Goal: Task Accomplishment & Management: Use online tool/utility

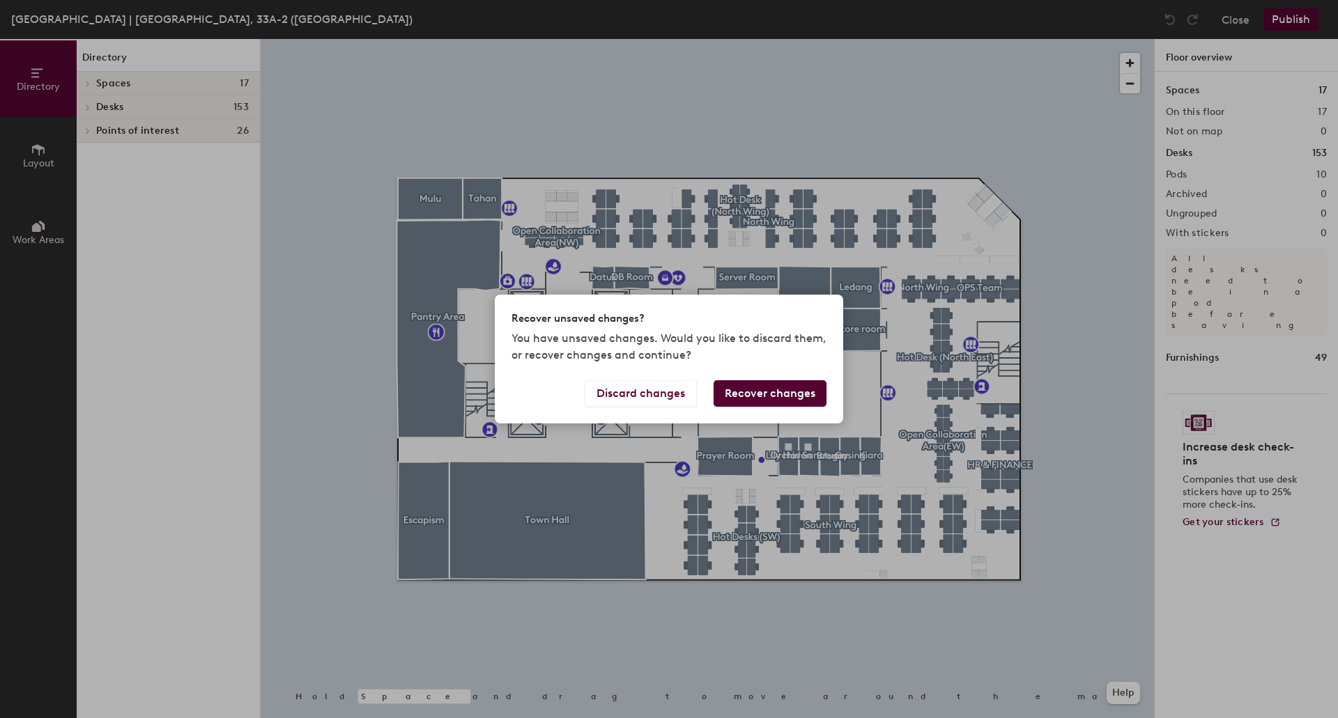
click at [736, 394] on button "Recover changes" at bounding box center [769, 393] width 113 height 26
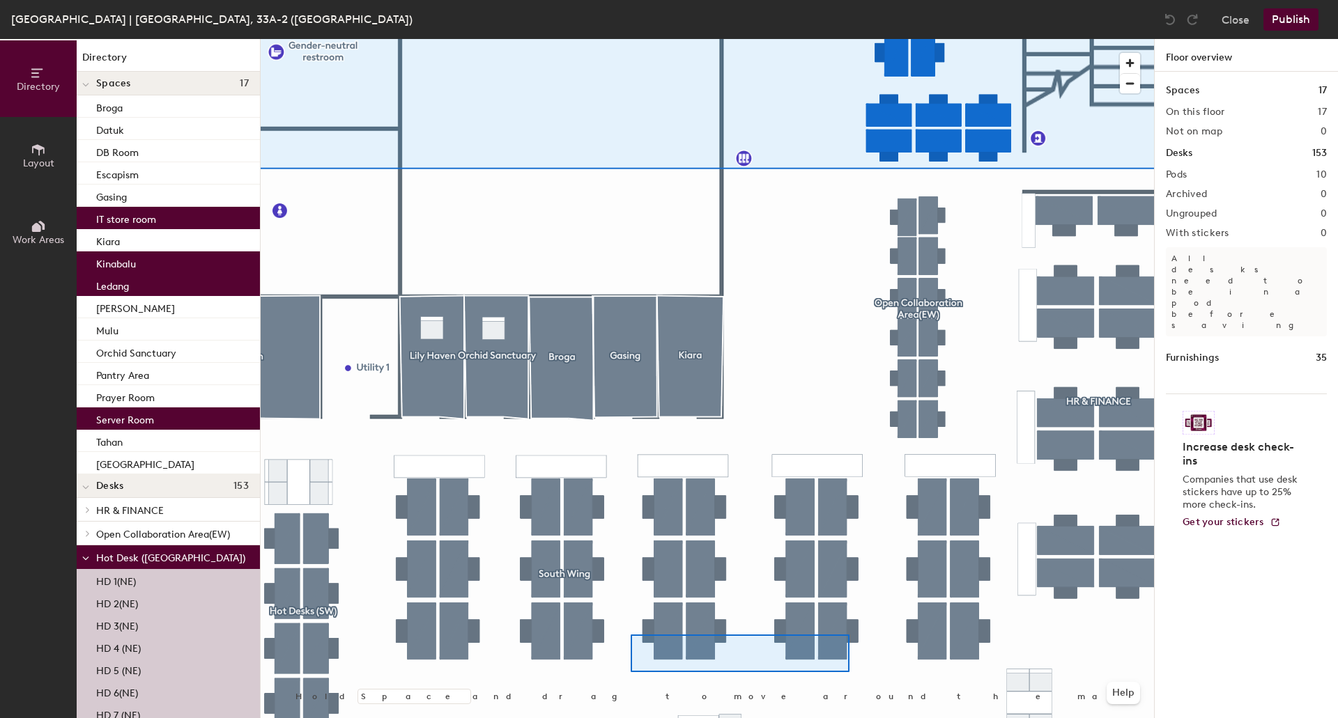
click at [630, 39] on div at bounding box center [707, 39] width 893 height 0
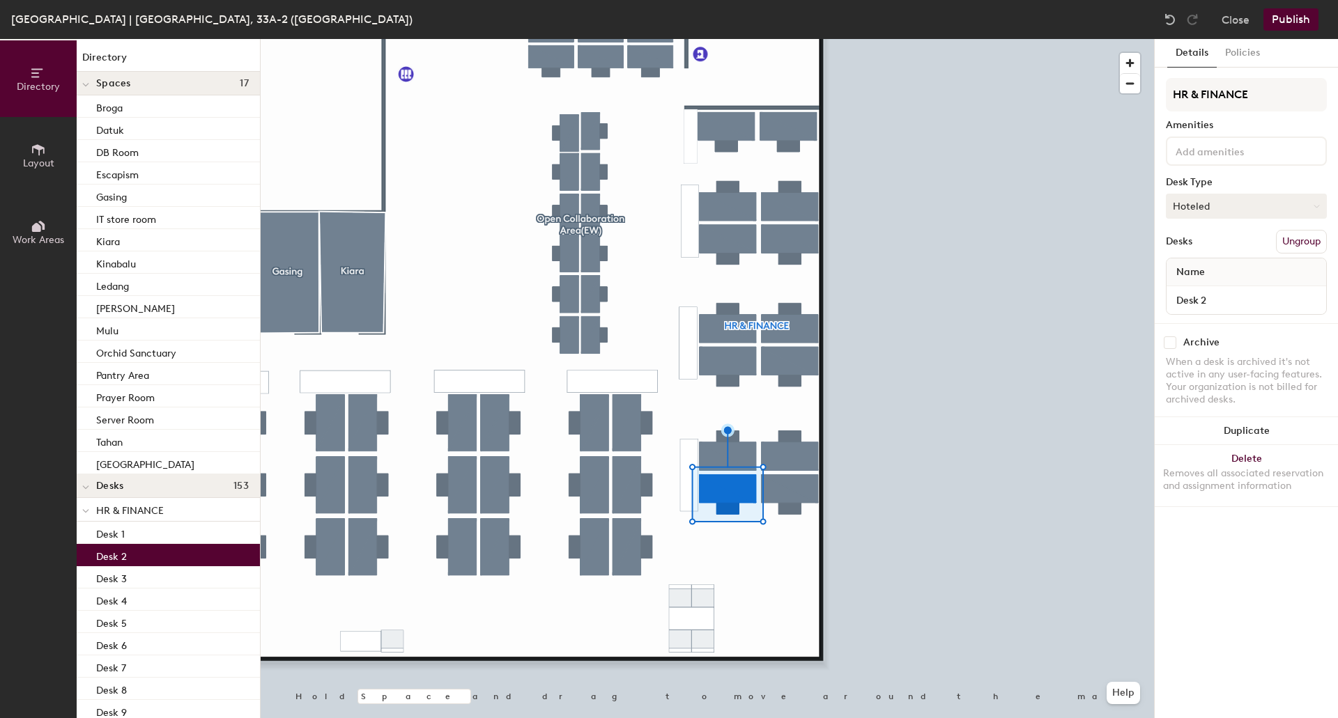
click at [1276, 203] on button "Hoteled" at bounding box center [1245, 206] width 161 height 25
click at [1231, 252] on div "Assigned" at bounding box center [1235, 249] width 139 height 21
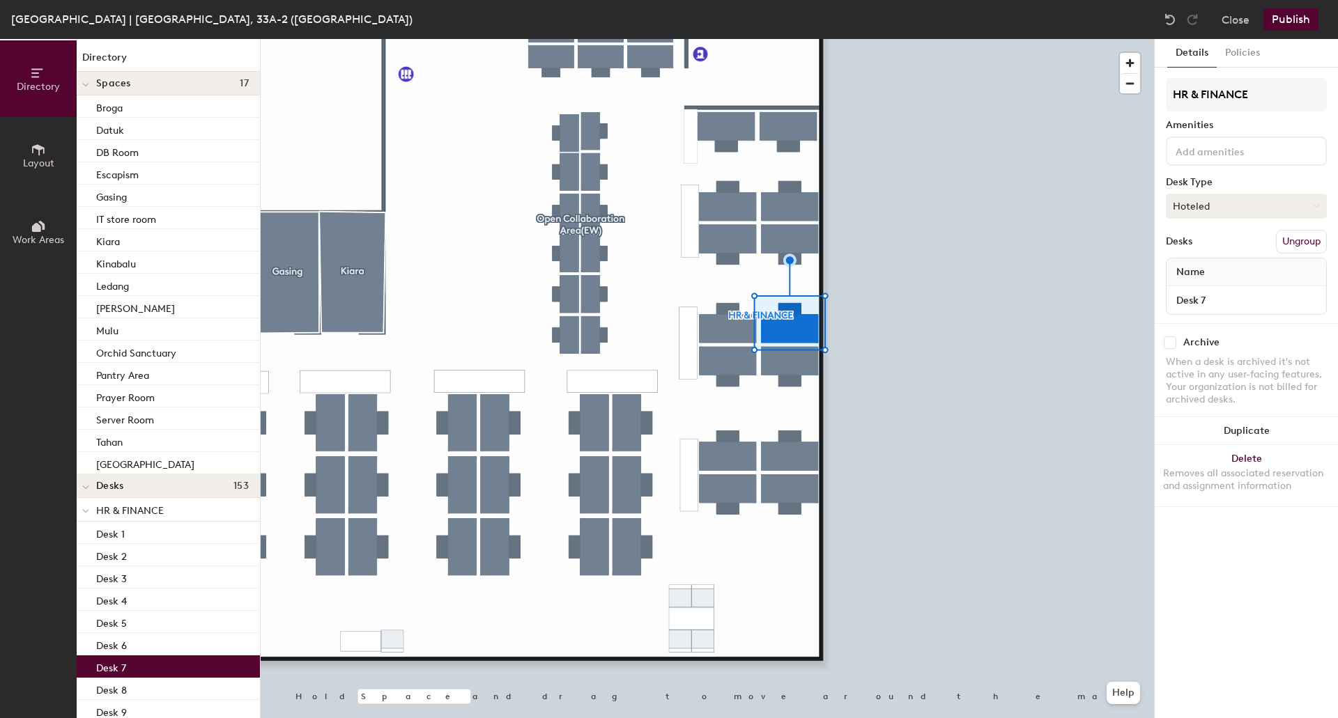
click at [1273, 215] on button "Hoteled" at bounding box center [1245, 206] width 161 height 25
click at [1243, 249] on div "Assigned" at bounding box center [1235, 249] width 139 height 21
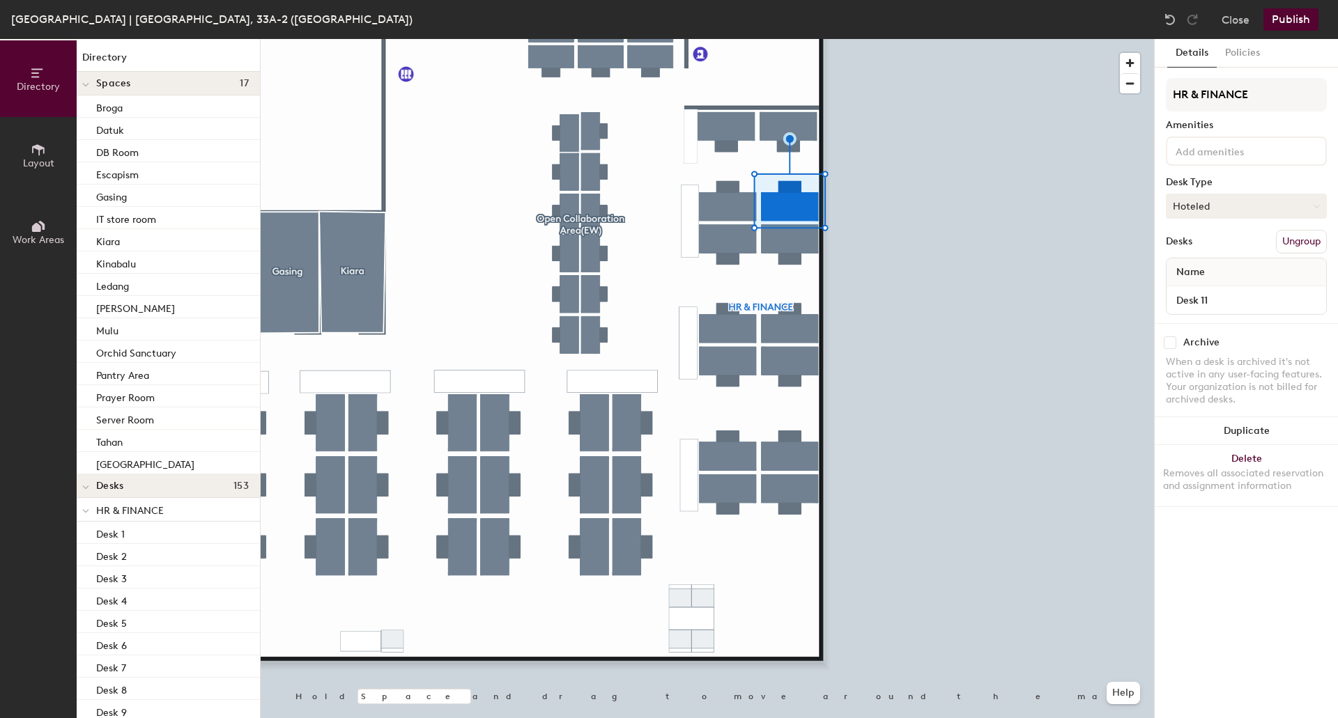
click at [1255, 206] on button "Hoteled" at bounding box center [1245, 206] width 161 height 25
click at [1221, 249] on div "Assigned" at bounding box center [1235, 249] width 139 height 21
click at [1295, 23] on button "Publish" at bounding box center [1290, 19] width 55 height 22
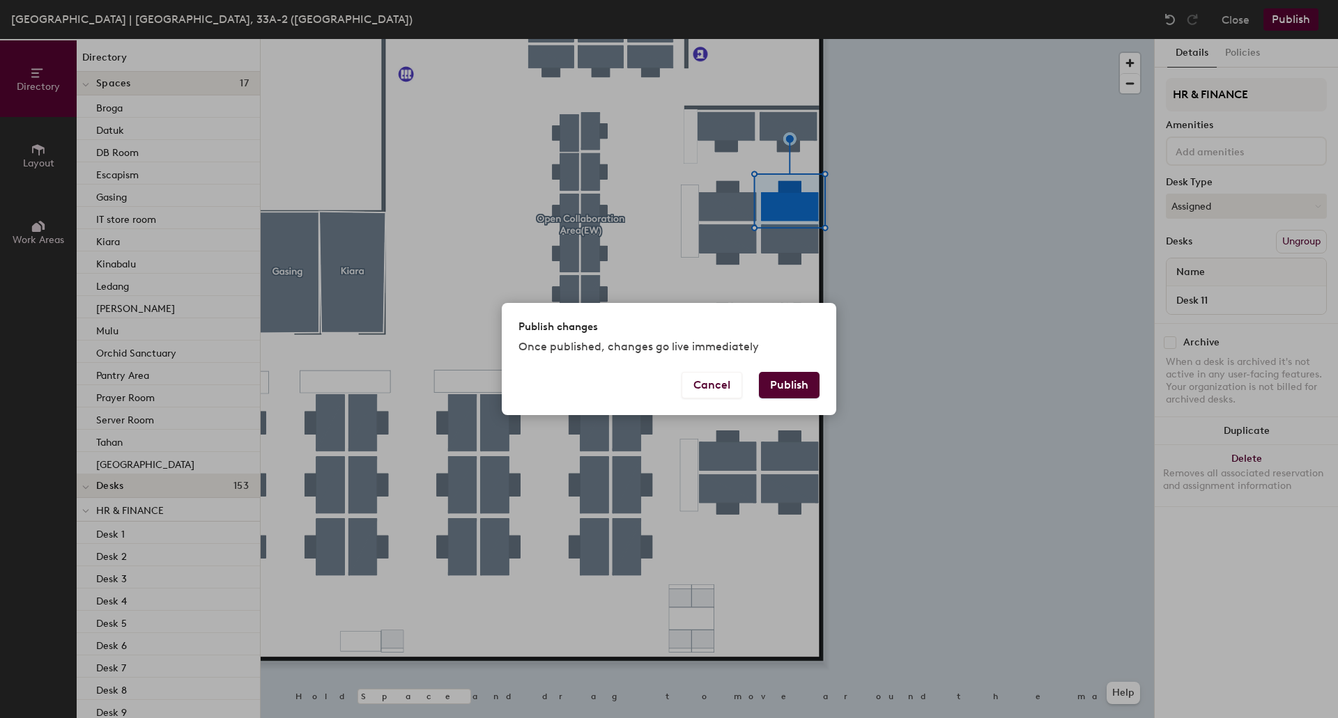
click at [781, 392] on button "Publish" at bounding box center [789, 385] width 61 height 26
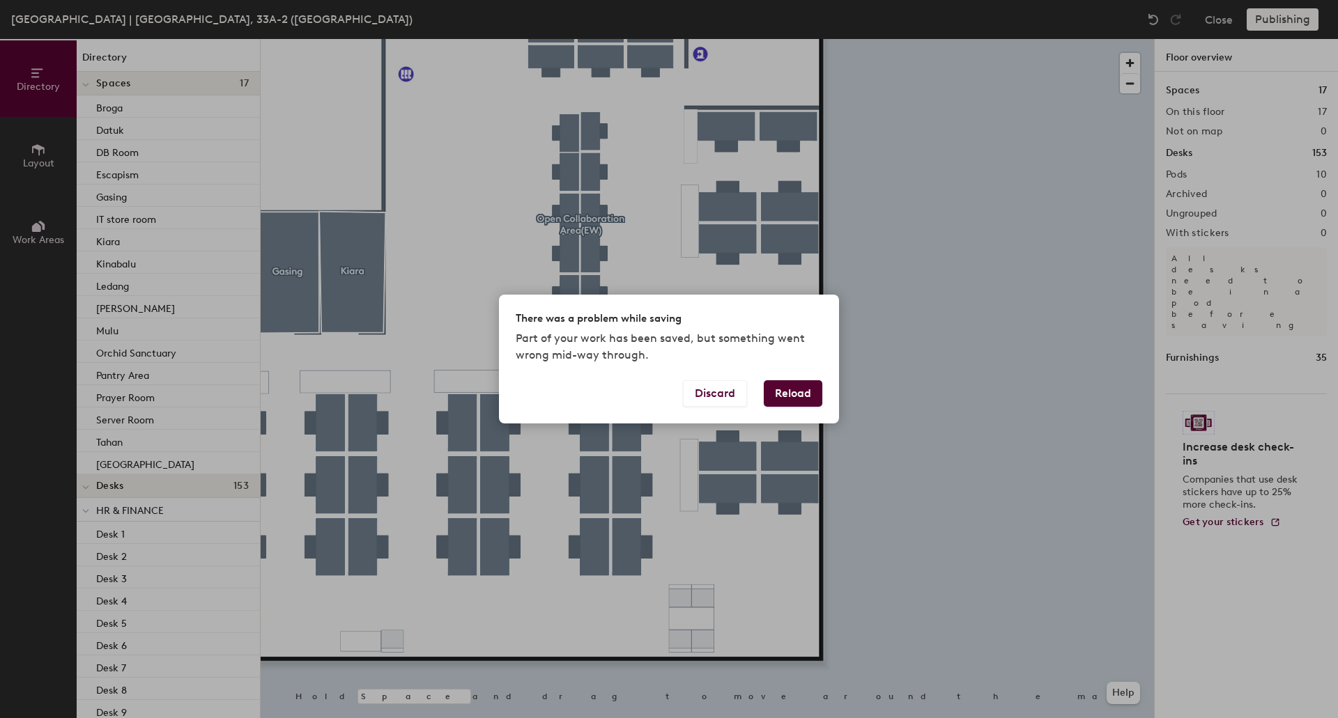
click at [788, 387] on button "Reload" at bounding box center [793, 393] width 59 height 26
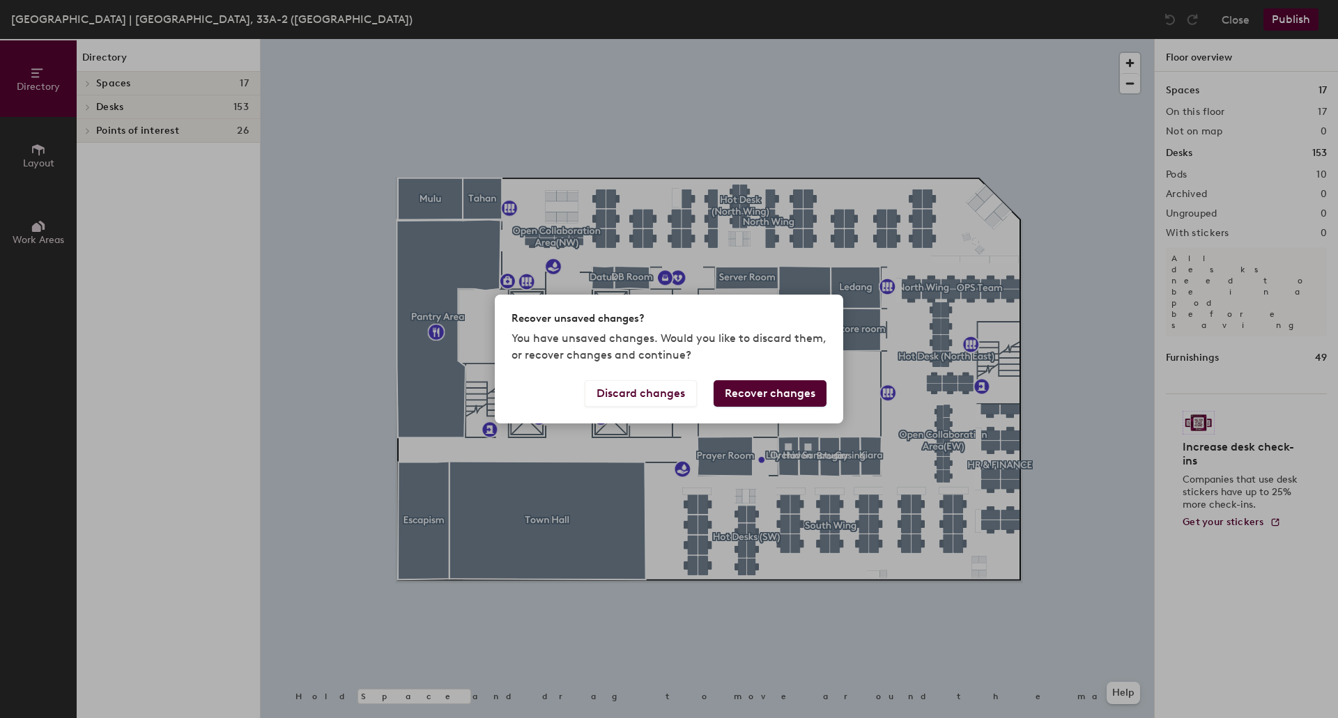
click at [773, 400] on button "Recover changes" at bounding box center [769, 393] width 113 height 26
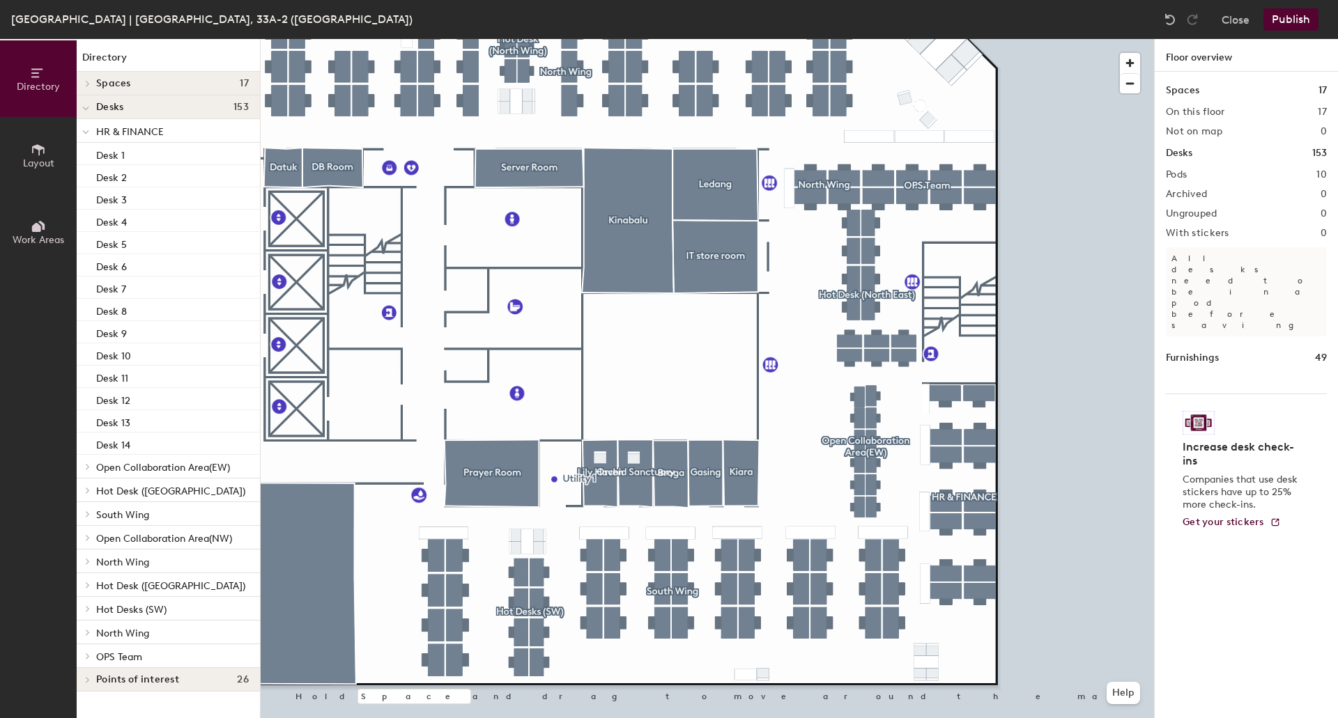
click at [1298, 20] on button "Publish" at bounding box center [1290, 19] width 55 height 22
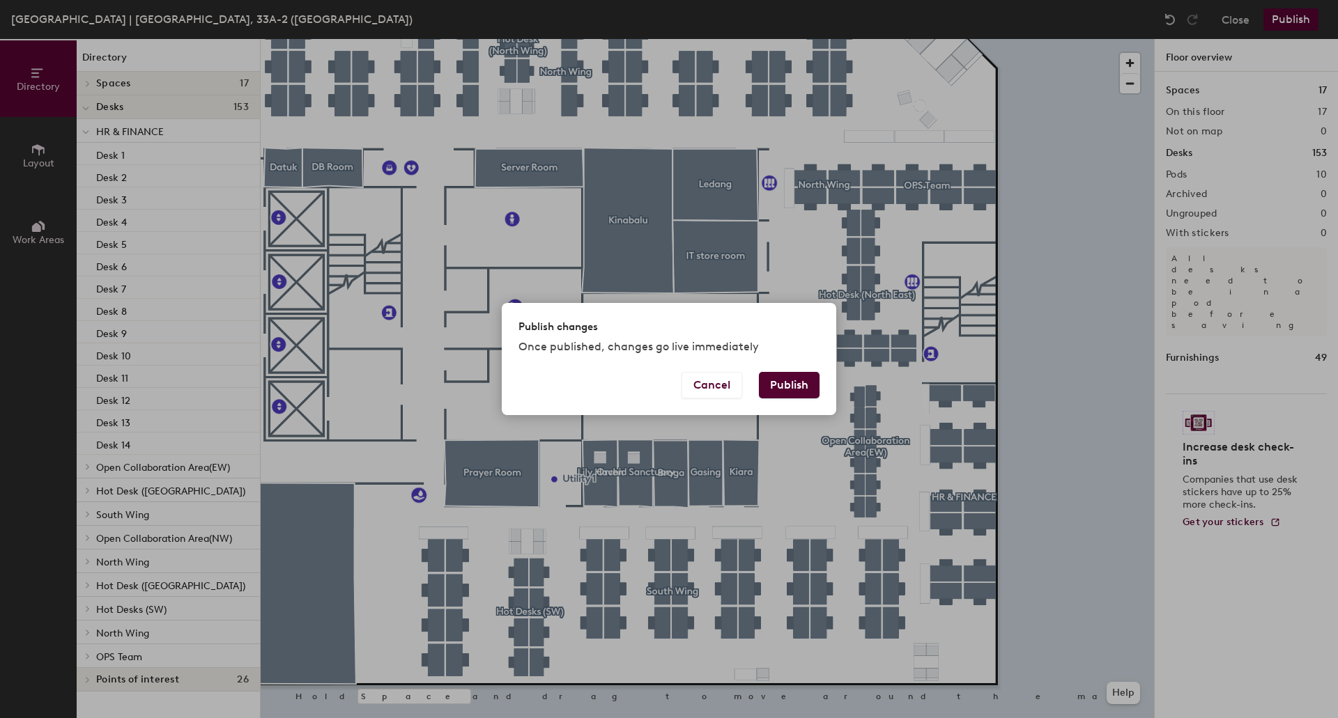
click at [805, 389] on button "Publish" at bounding box center [789, 385] width 61 height 26
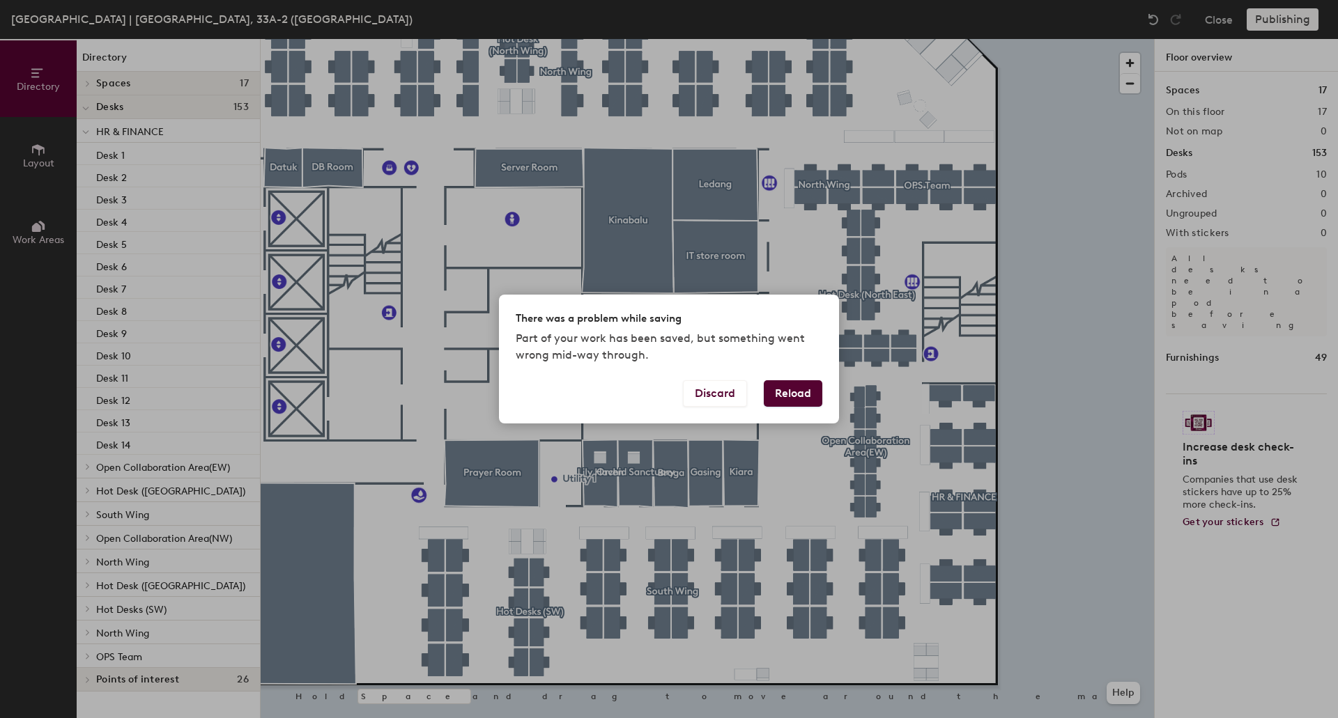
drag, startPoint x: 782, startPoint y: 385, endPoint x: 942, endPoint y: 212, distance: 235.6
click at [942, 212] on div "There was a problem while saving Part of your work has been saved, but somethin…" at bounding box center [669, 359] width 1338 height 718
